Goal: Transaction & Acquisition: Purchase product/service

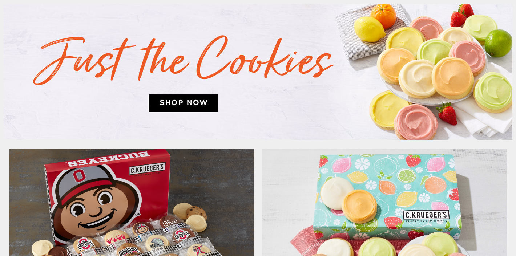
scroll to position [396, 0]
click at [201, 101] on img at bounding box center [258, 73] width 509 height 136
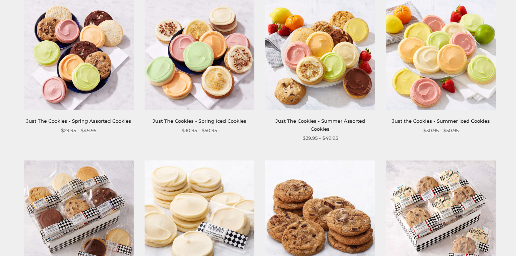
scroll to position [155, 0]
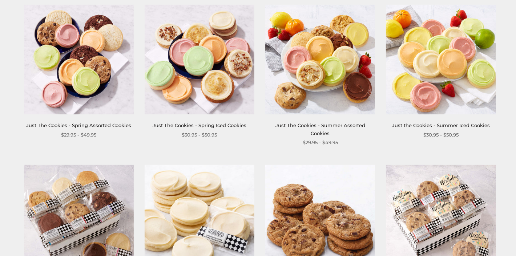
click at [446, 68] on img at bounding box center [441, 60] width 110 height 110
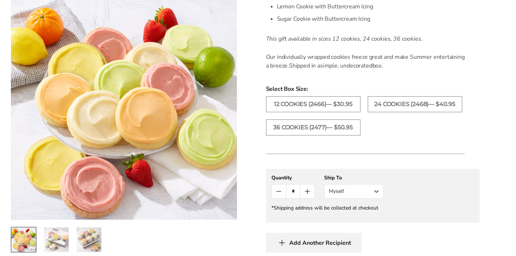
scroll to position [344, 0]
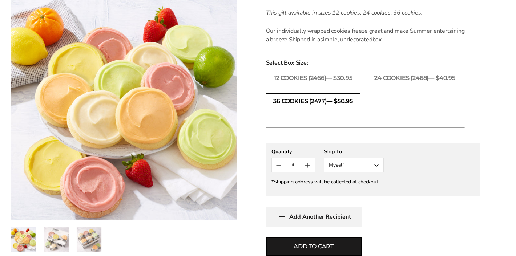
click at [307, 100] on label "36 COOKIES (2477)— $50.95" at bounding box center [313, 101] width 94 height 16
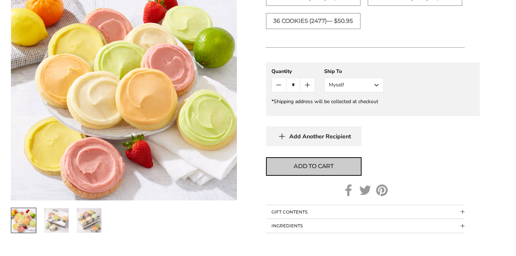
scroll to position [425, 0]
click at [318, 165] on span "Add to cart" at bounding box center [314, 166] width 40 height 9
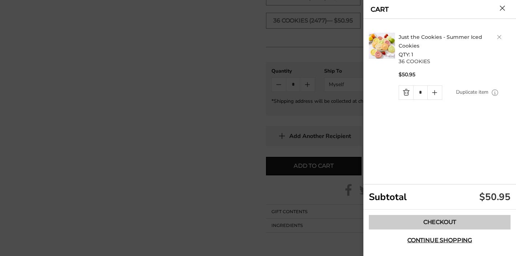
click at [437, 223] on link "Checkout" at bounding box center [440, 222] width 142 height 15
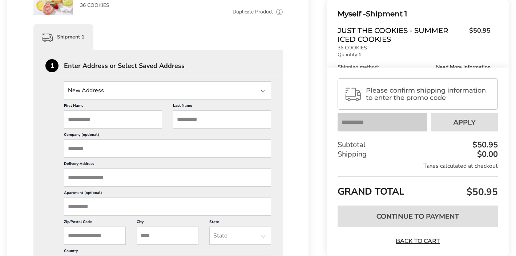
scroll to position [157, 0]
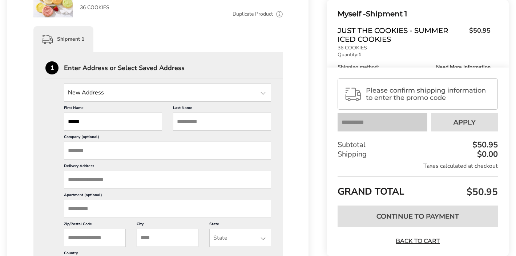
type input "*****"
type input "******"
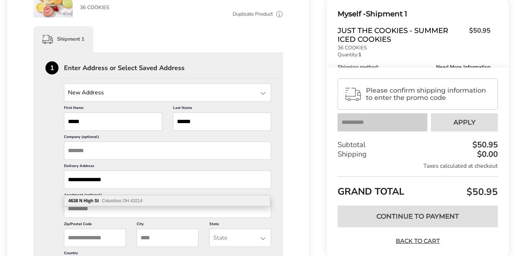
click at [117, 200] on span "Columbus OH 43214" at bounding box center [122, 200] width 41 height 5
type input "**********"
type input "********"
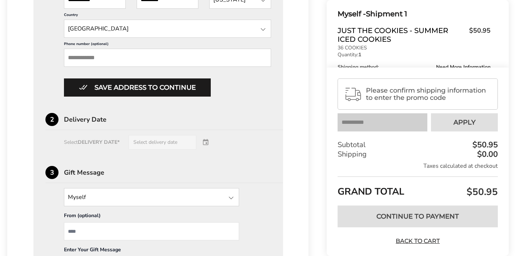
scroll to position [395, 0]
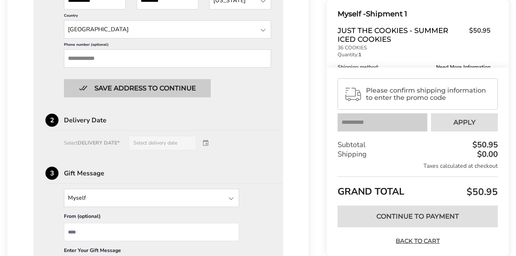
click at [116, 97] on button "Save address to continue" at bounding box center [137, 88] width 147 height 18
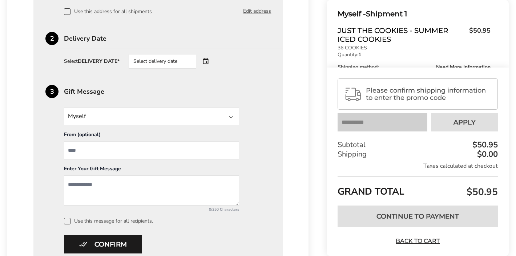
scroll to position [254, 0]
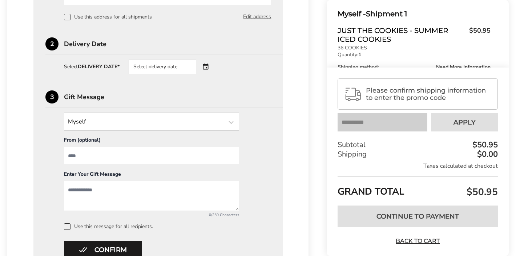
click at [167, 65] on div "Select delivery date" at bounding box center [163, 67] width 68 height 15
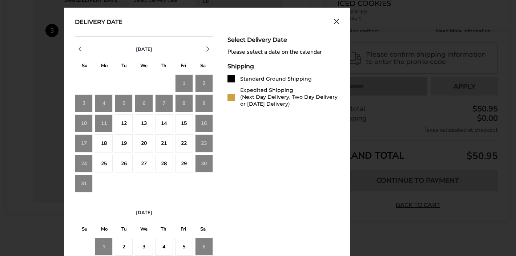
scroll to position [318, 0]
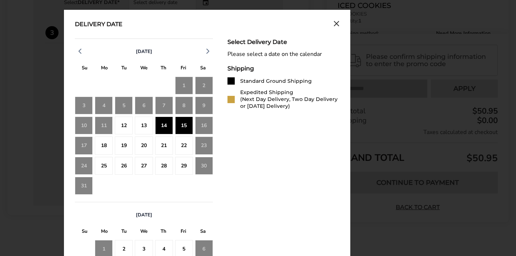
click at [182, 126] on div "15" at bounding box center [184, 126] width 18 height 18
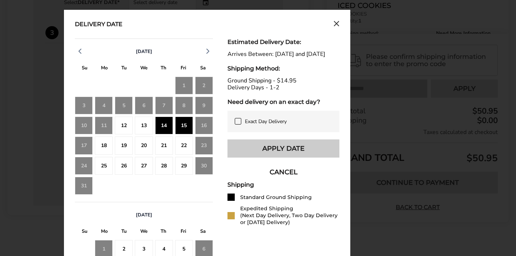
click at [292, 156] on button "Apply Date" at bounding box center [283, 149] width 112 height 18
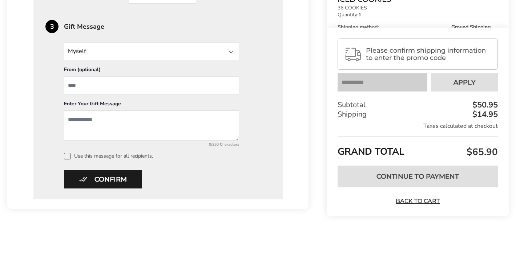
scroll to position [326, 0]
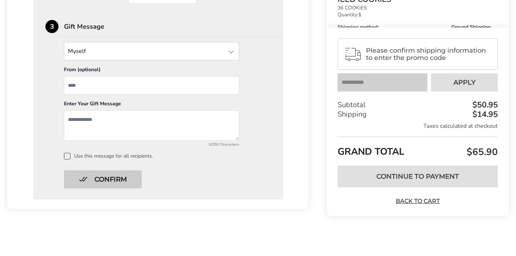
click at [96, 181] on button "Confirm" at bounding box center [103, 179] width 78 height 18
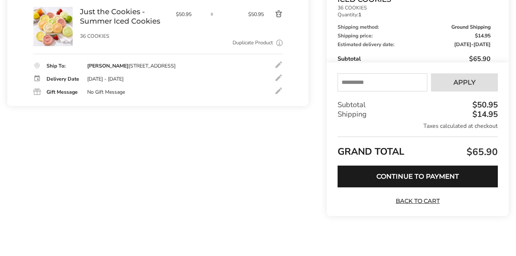
scroll to position [129, 0]
click at [360, 85] on input "text" at bounding box center [383, 82] width 90 height 18
type input "****"
click at [456, 79] on span "Apply" at bounding box center [464, 82] width 22 height 7
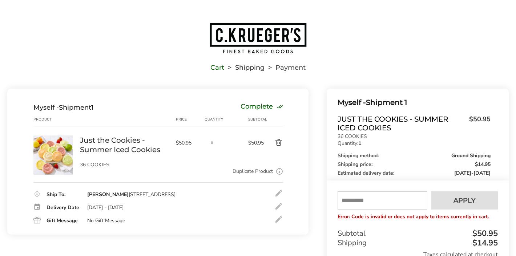
scroll to position [0, 0]
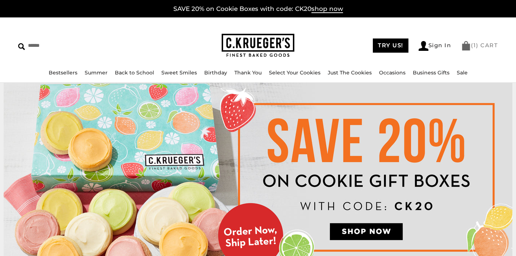
click at [483, 46] on link "( 1 ) CART" at bounding box center [479, 45] width 37 height 7
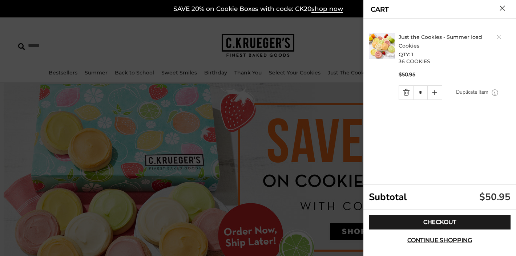
click at [406, 92] on link "Quantity minus button" at bounding box center [406, 93] width 14 height 14
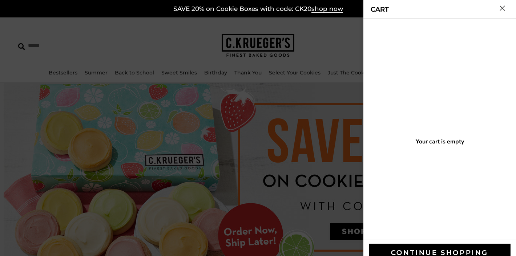
click at [325, 61] on div at bounding box center [258, 128] width 516 height 256
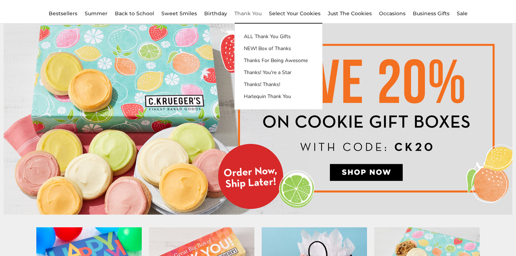
scroll to position [79, 0]
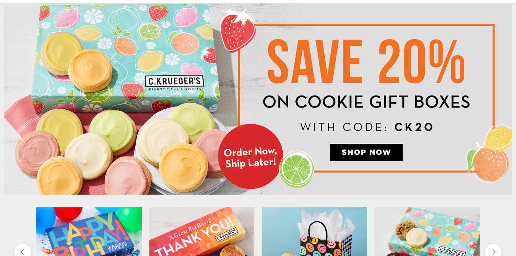
click at [352, 151] on img at bounding box center [258, 99] width 509 height 191
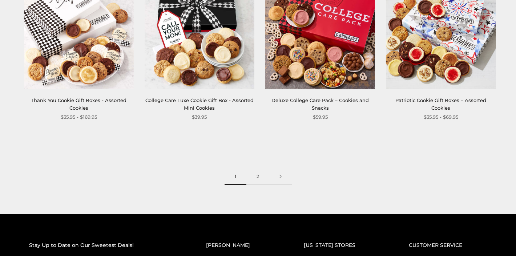
scroll to position [949, 0]
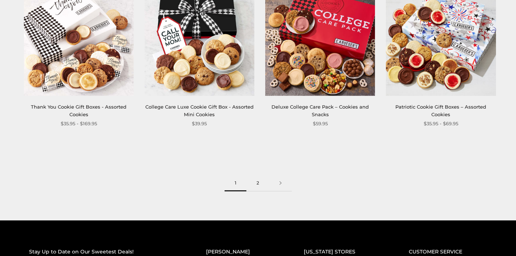
click at [258, 180] on link "2" at bounding box center [257, 183] width 23 height 16
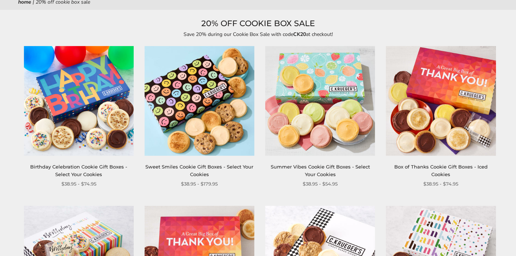
scroll to position [91, 0]
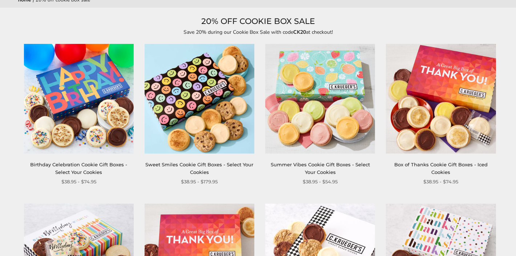
click at [329, 94] on img at bounding box center [320, 99] width 110 height 110
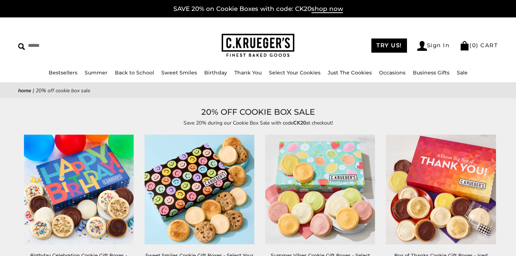
scroll to position [0, 0]
click at [251, 42] on img at bounding box center [258, 46] width 73 height 24
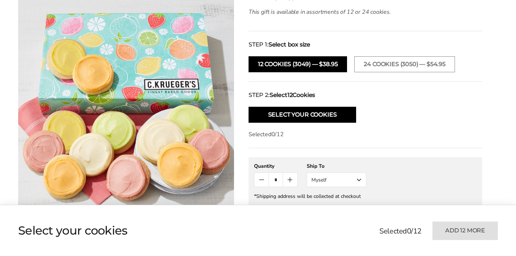
scroll to position [252, 0]
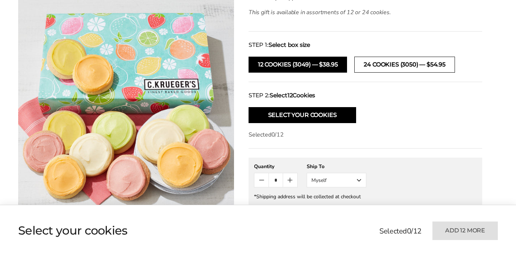
click at [403, 62] on button "24 Cookies (3050) — $54.95" at bounding box center [404, 65] width 100 height 16
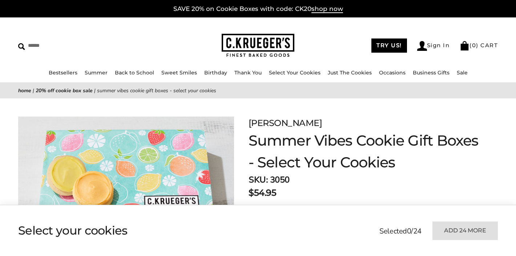
scroll to position [0, 0]
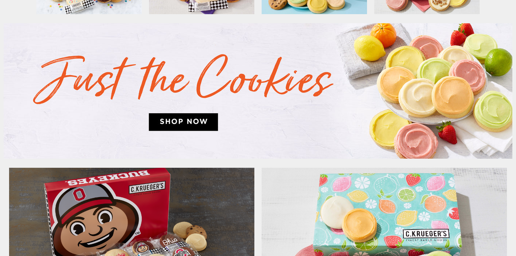
scroll to position [378, 0]
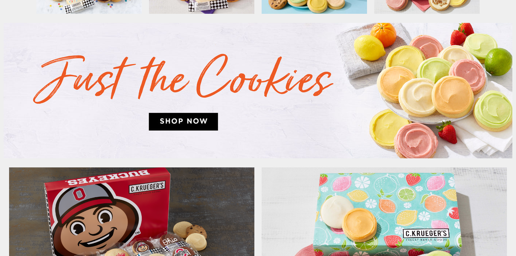
click at [186, 120] on img at bounding box center [258, 91] width 509 height 136
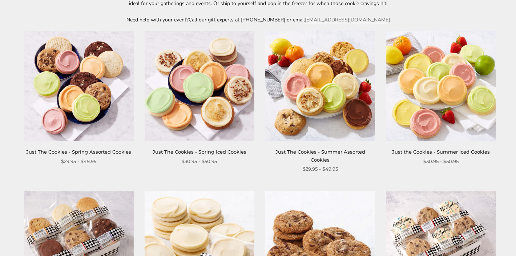
scroll to position [131, 0]
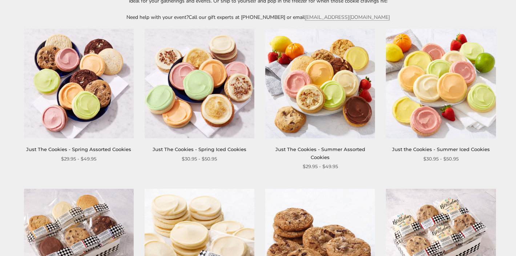
click at [429, 98] on img at bounding box center [441, 84] width 110 height 110
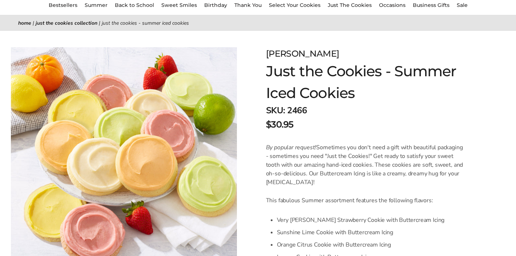
scroll to position [52, 0]
